Goal: Check status: Check status

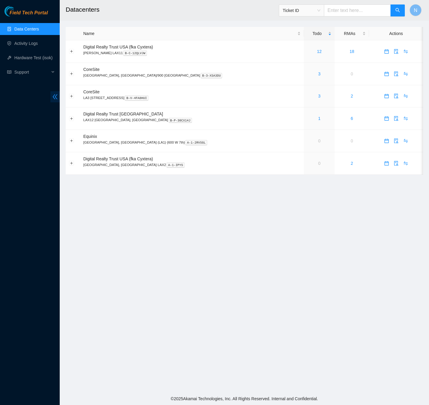
click at [52, 96] on icon "double-left" at bounding box center [55, 97] width 6 height 6
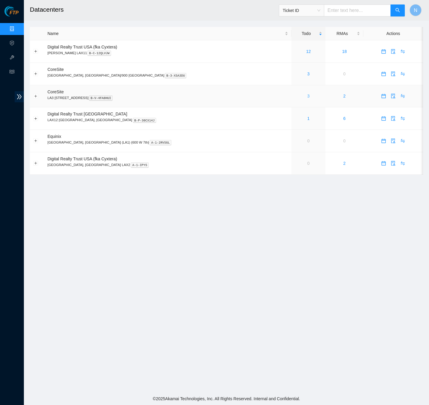
click at [308, 97] on link "3" at bounding box center [309, 96] width 2 height 5
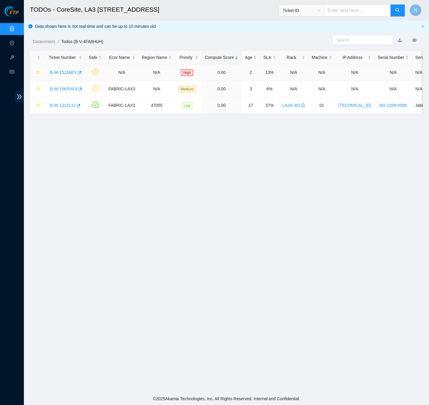
click at [64, 73] on link "B-W-15J3AEY" at bounding box center [63, 72] width 27 height 5
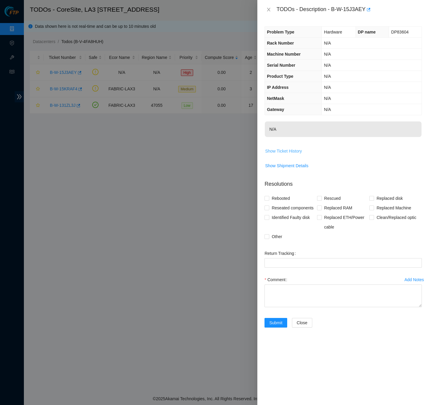
click at [298, 153] on span "Show Ticket History" at bounding box center [283, 151] width 37 height 7
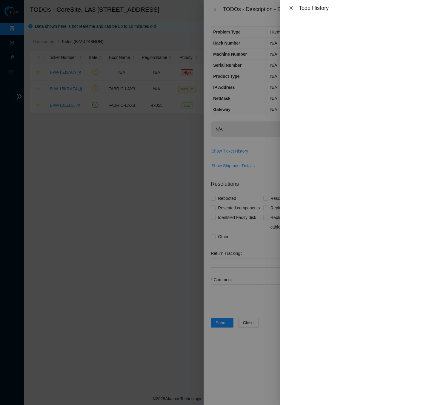
click at [291, 8] on icon "close" at bounding box center [291, 8] width 5 height 5
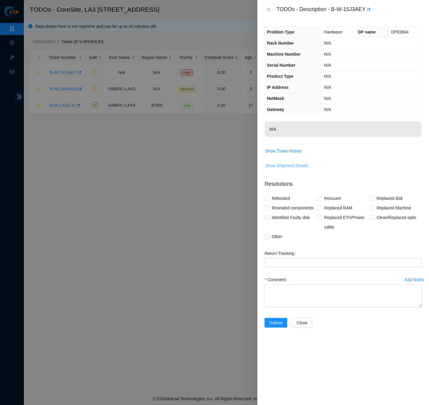
click at [305, 167] on span "Show Shipment Details" at bounding box center [286, 165] width 43 height 7
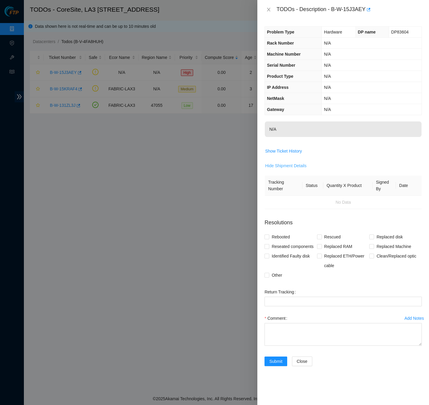
drag, startPoint x: 300, startPoint y: 163, endPoint x: 305, endPoint y: 135, distance: 27.6
click at [300, 162] on button "Hide Shipment Details" at bounding box center [286, 166] width 42 height 10
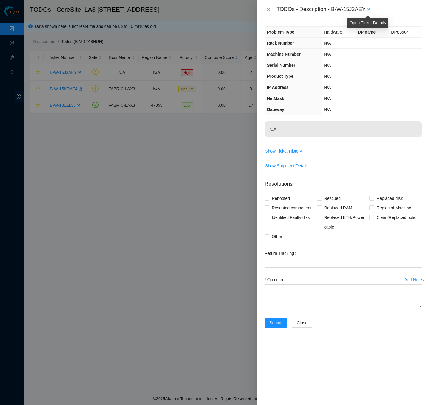
click at [369, 9] on icon "button" at bounding box center [368, 9] width 4 height 4
click at [267, 10] on icon "close" at bounding box center [269, 9] width 5 height 5
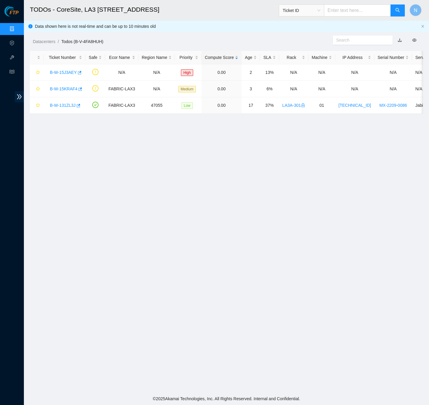
click at [95, 152] on main "TODOs - CoreSite, LA3 200 Bauchet St Ticket ID N Data shown here is not real-ti…" at bounding box center [227, 196] width 406 height 392
click at [66, 90] on link "B-W-15KRAF4" at bounding box center [63, 88] width 27 height 5
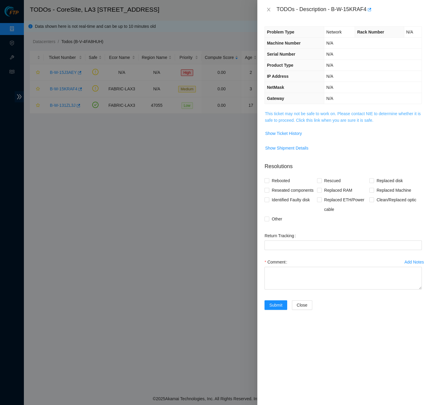
click at [285, 122] on link "This ticket may not be safe to work on. Please contact NIE to determine whether…" at bounding box center [343, 116] width 156 height 11
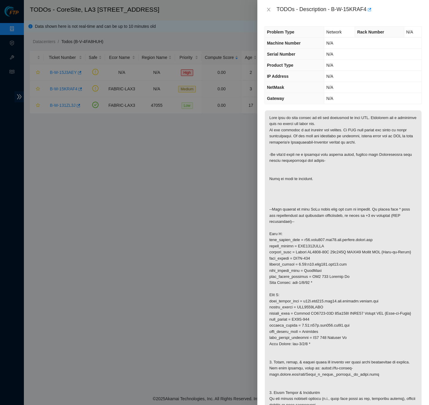
click at [394, 237] on p at bounding box center [343, 291] width 157 height 363
drag, startPoint x: 332, startPoint y: 8, endPoint x: 366, endPoint y: 8, distance: 34.1
click at [366, 8] on div "TODOs - Description - B-W-15KRAF4" at bounding box center [350, 10] width 146 height 10
copy div "B-W-15KRAF4"
click at [384, 18] on div "TODOs - Description - B-W-15KRAF4" at bounding box center [344, 9] width 172 height 19
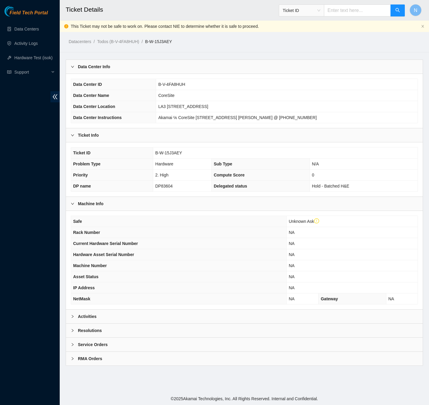
click at [77, 317] on div at bounding box center [74, 316] width 7 height 7
